Goal: Find specific page/section: Find specific page/section

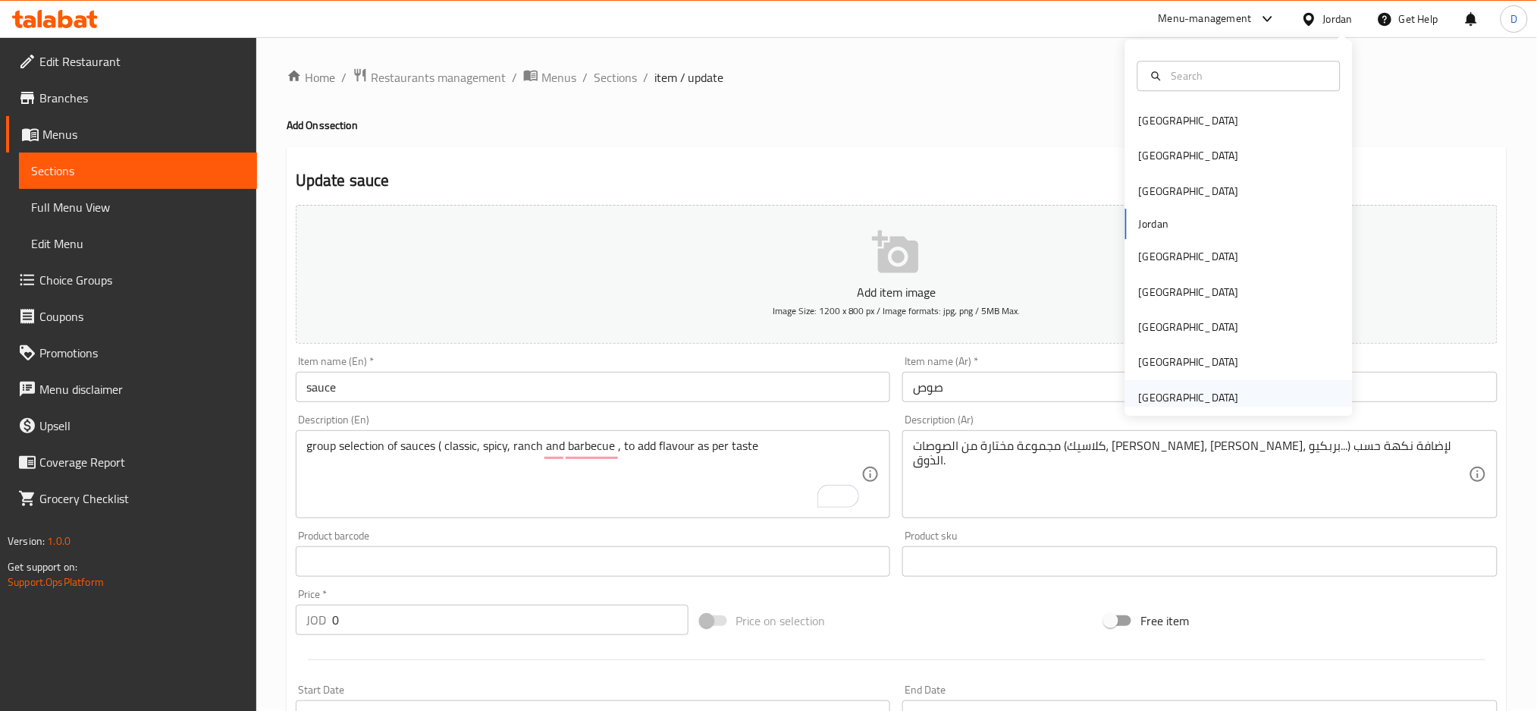
click at [1240, 392] on div "[GEOGRAPHIC_DATA]" at bounding box center [1239, 397] width 228 height 35
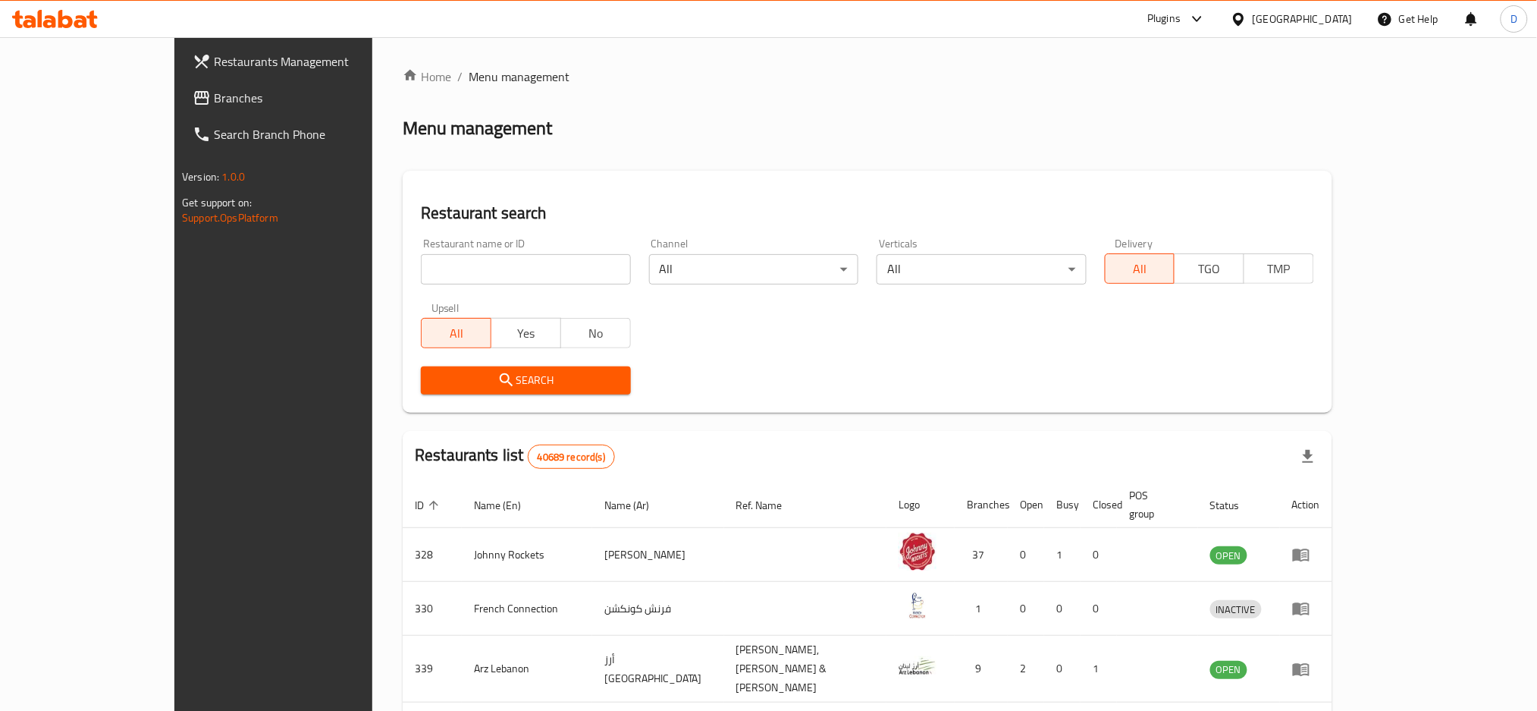
click at [1203, 18] on icon at bounding box center [1197, 19] width 18 height 18
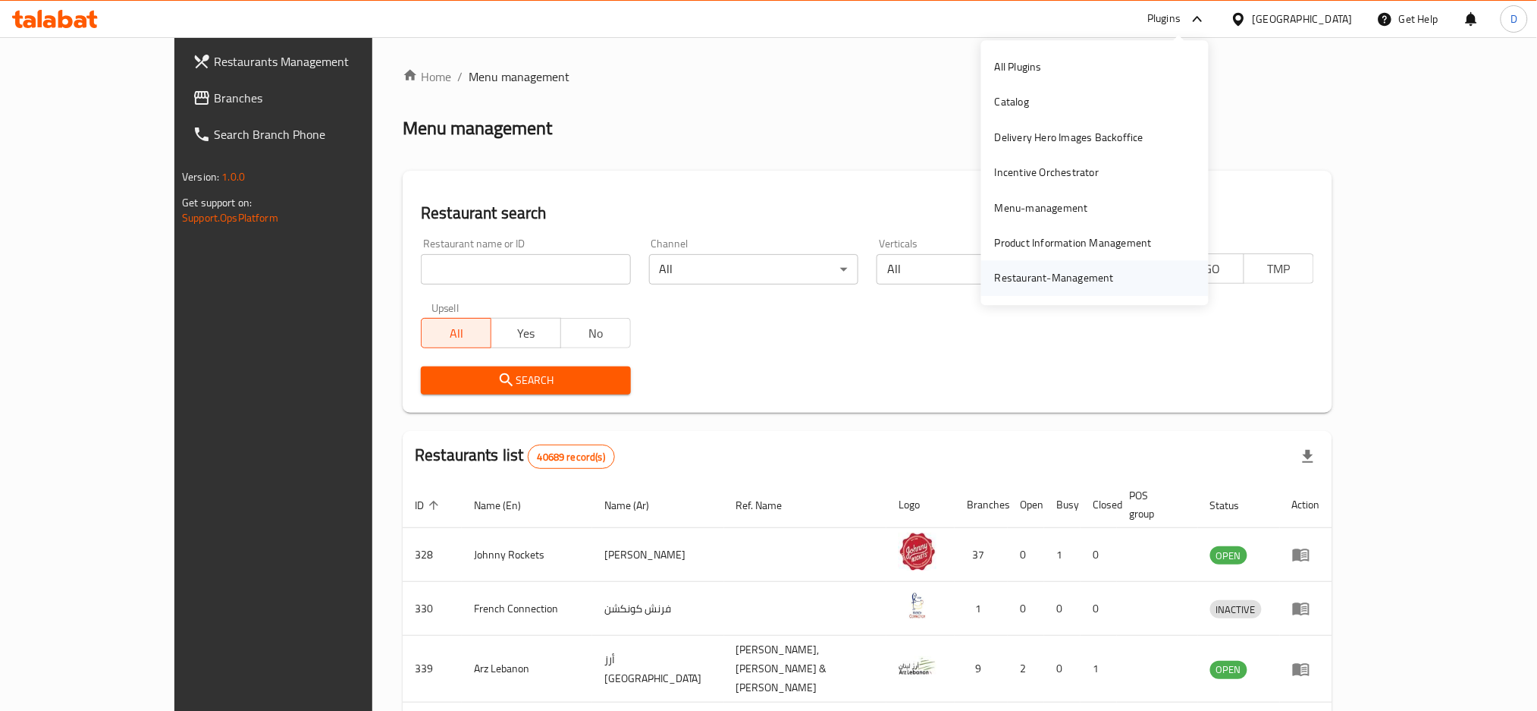
click at [1056, 275] on div "Restaurant-Management" at bounding box center [1054, 278] width 119 height 17
